Goal: Transaction & Acquisition: Purchase product/service

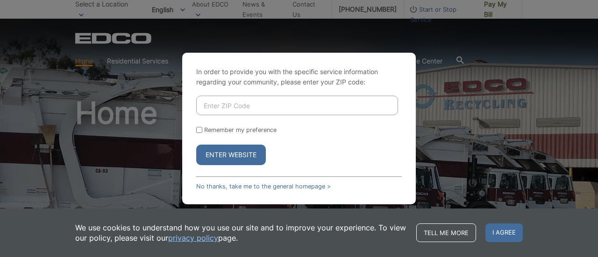
click at [242, 109] on input "Enter ZIP Code" at bounding box center [297, 106] width 202 height 20
type input "92081"
click at [202, 131] on input "Remember my preference" at bounding box center [199, 130] width 6 height 6
checkbox input "true"
click at [213, 153] on button "Enter Website" at bounding box center [231, 155] width 70 height 21
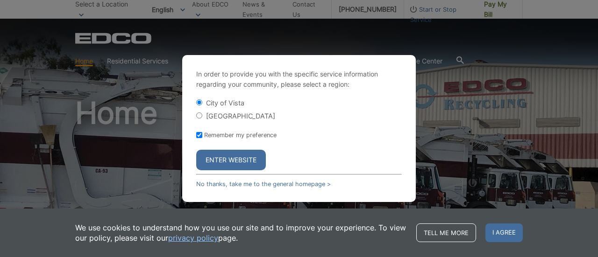
click at [214, 158] on button "Enter Website" at bounding box center [231, 160] width 70 height 21
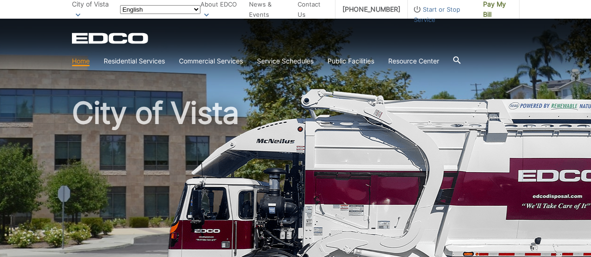
click at [214, 158] on h1 "City of Vista" at bounding box center [296, 200] width 448 height 205
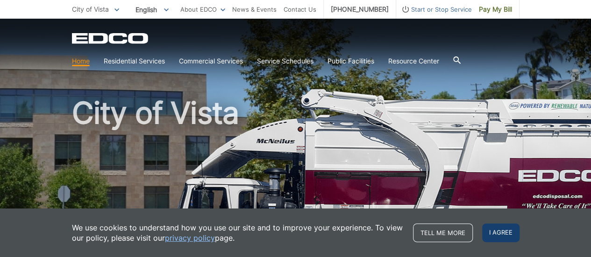
click at [501, 233] on span "I agree" at bounding box center [500, 233] width 37 height 19
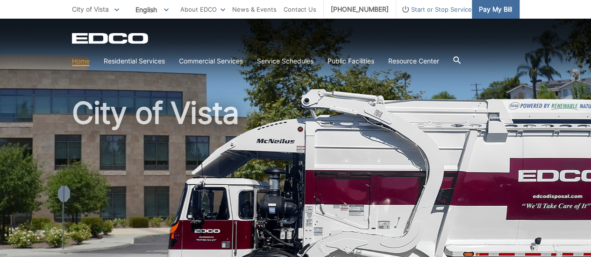
click at [499, 5] on span "Pay My Bill" at bounding box center [495, 9] width 33 height 10
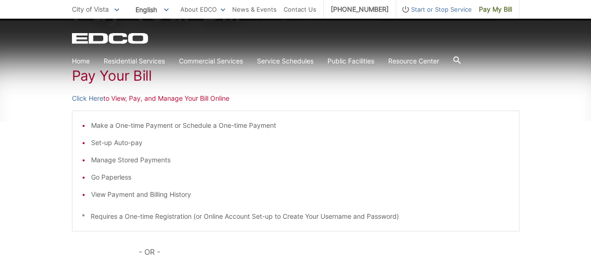
scroll to position [146, 0]
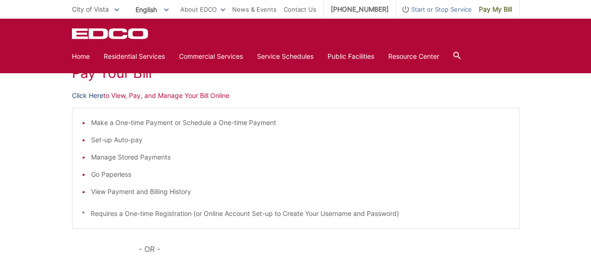
click at [92, 96] on link "Click Here" at bounding box center [87, 96] width 31 height 10
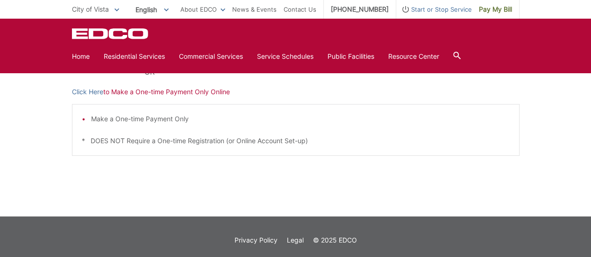
scroll to position [326, 0]
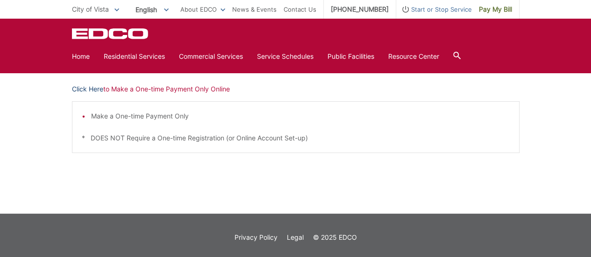
click at [85, 87] on link "Click Here" at bounding box center [87, 89] width 31 height 10
